Goal: Task Accomplishment & Management: Use online tool/utility

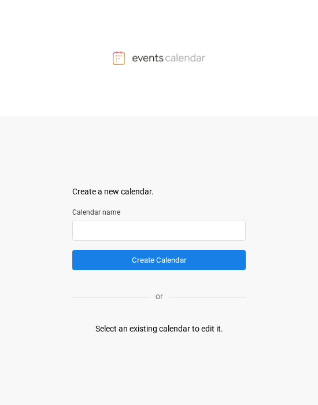
click at [134, 199] on input "text" at bounding box center [159, 230] width 174 height 21
type input "******"
click at [182, 330] on div "Select an existing calendar to edit it." at bounding box center [160, 329] width 128 height 12
click at [122, 235] on input "text" at bounding box center [159, 230] width 174 height 21
click at [222, 329] on div "Select an existing calendar to edit it." at bounding box center [160, 329] width 128 height 12
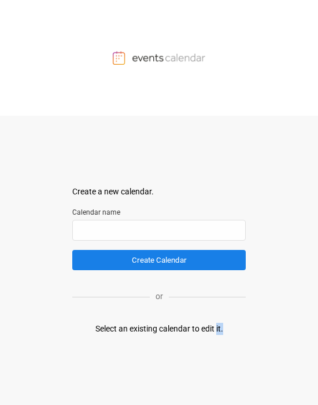
drag, startPoint x: 223, startPoint y: 329, endPoint x: 188, endPoint y: 329, distance: 34.7
click at [211, 328] on div "Select an existing calendar to edit it." at bounding box center [160, 329] width 128 height 12
drag, startPoint x: 188, startPoint y: 329, endPoint x: 145, endPoint y: 326, distance: 42.9
click at [184, 329] on div "Select an existing calendar to edit it." at bounding box center [160, 329] width 128 height 12
drag, startPoint x: 143, startPoint y: 326, endPoint x: 113, endPoint y: 327, distance: 30.1
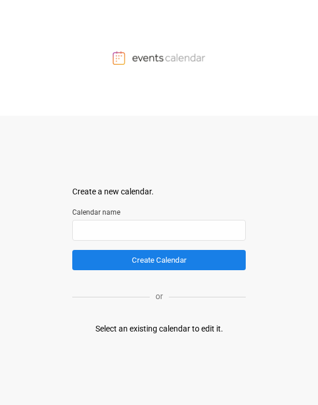
click at [140, 327] on div "Select an existing calendar to edit it." at bounding box center [160, 329] width 128 height 12
drag, startPoint x: 112, startPoint y: 327, endPoint x: 97, endPoint y: 12, distance: 314.8
click at [114, 323] on div "Create a new calendar. Select a container to insert the calendar into. Calendar…" at bounding box center [159, 260] width 174 height 289
click at [123, 34] on div at bounding box center [159, 58] width 318 height 116
click at [137, 67] on div at bounding box center [159, 58] width 318 height 116
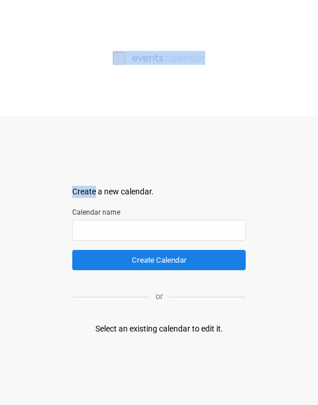
drag, startPoint x: 137, startPoint y: 67, endPoint x: 279, endPoint y: 13, distance: 151.5
click at [148, 62] on div at bounding box center [159, 58] width 318 height 116
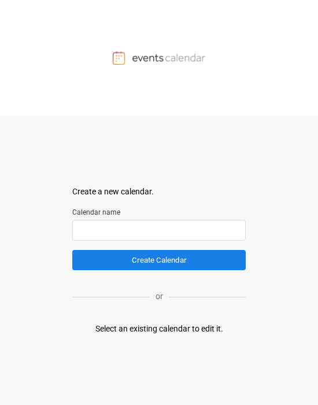
click at [167, 232] on input "text" at bounding box center [159, 230] width 174 height 21
click at [134, 199] on input "text" at bounding box center [159, 230] width 174 height 21
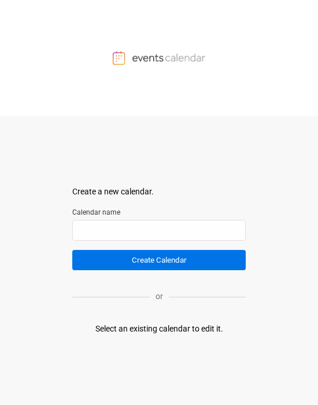
click at [134, 199] on button "Create Calendar" at bounding box center [159, 260] width 174 height 20
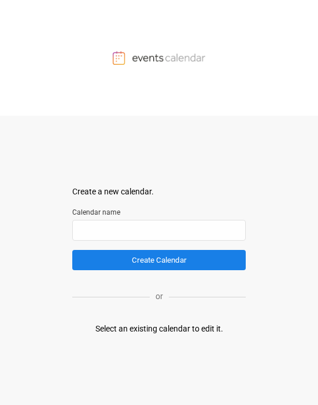
click at [134, 199] on div "Select an existing calendar to edit it." at bounding box center [160, 329] width 128 height 12
drag, startPoint x: 170, startPoint y: 329, endPoint x: 29, endPoint y: 318, distance: 141.7
click at [134, 199] on div "Select an existing calendar to edit it." at bounding box center [160, 329] width 128 height 12
drag, startPoint x: 8, startPoint y: 34, endPoint x: 13, endPoint y: 24, distance: 11.1
click at [9, 36] on div at bounding box center [159, 58] width 318 height 116
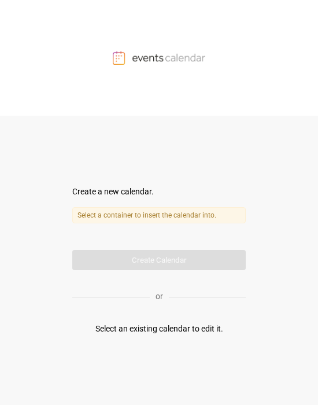
click at [134, 199] on div "Select a container to insert the calendar into. Calendar name" at bounding box center [159, 224] width 174 height 34
click at [134, 199] on label "Select a container to insert the calendar into." at bounding box center [159, 215] width 174 height 16
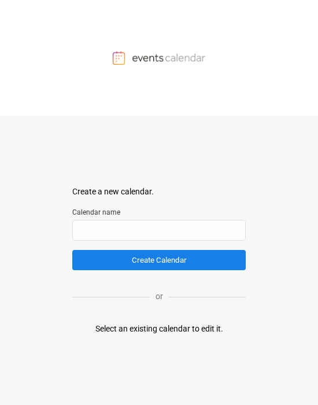
click at [130, 199] on div "Calendar name" at bounding box center [159, 224] width 174 height 34
click at [129, 199] on input "text" at bounding box center [159, 230] width 174 height 21
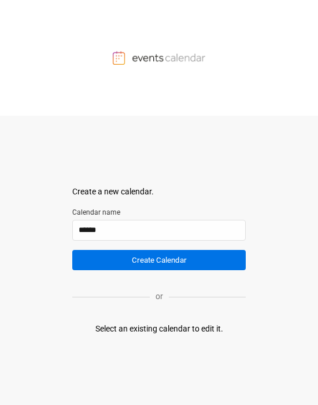
type input "******"
click at [134, 199] on button "Create Calendar" at bounding box center [159, 260] width 174 height 20
